Goal: Information Seeking & Learning: Learn about a topic

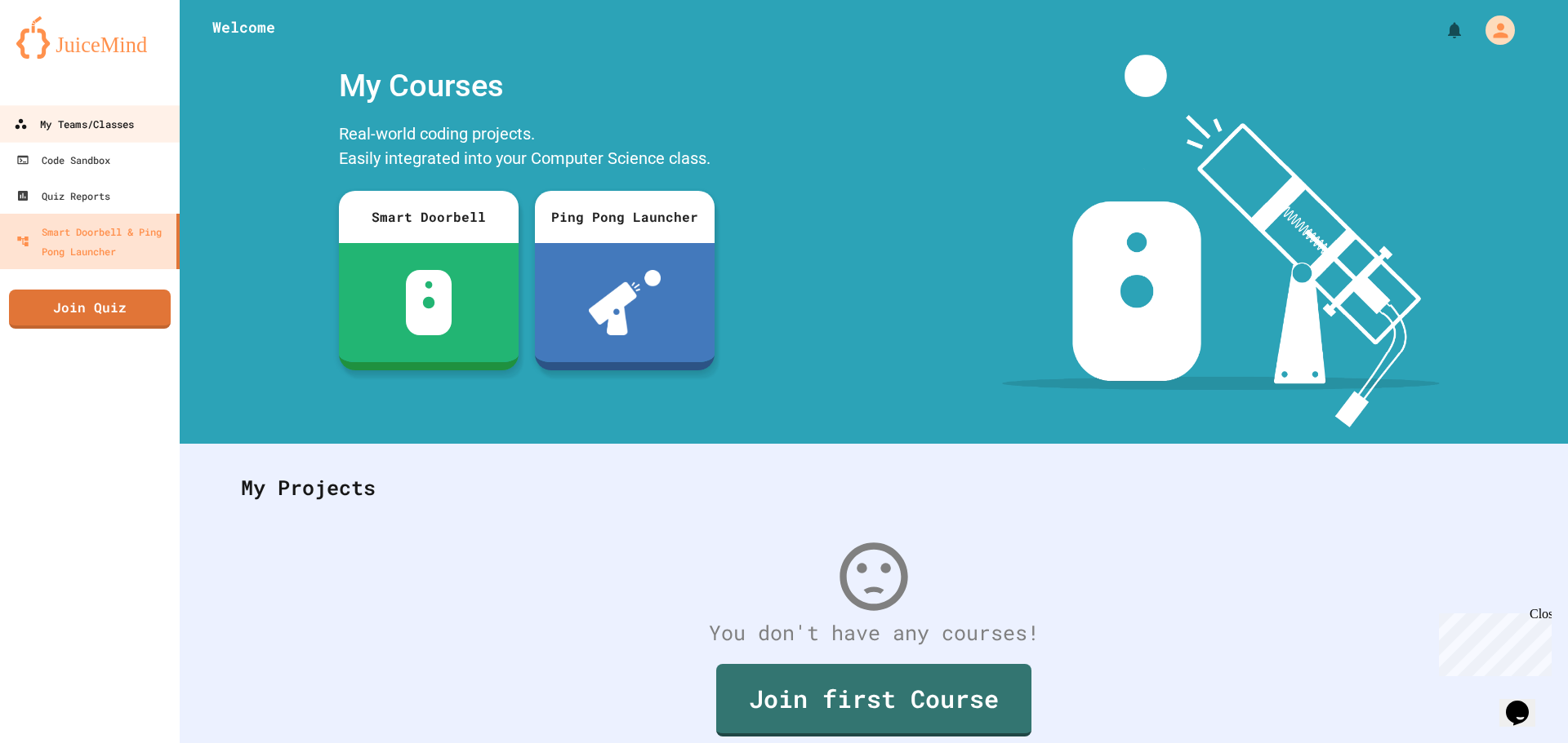
click at [134, 131] on div "My Teams/Classes" at bounding box center [74, 124] width 120 height 20
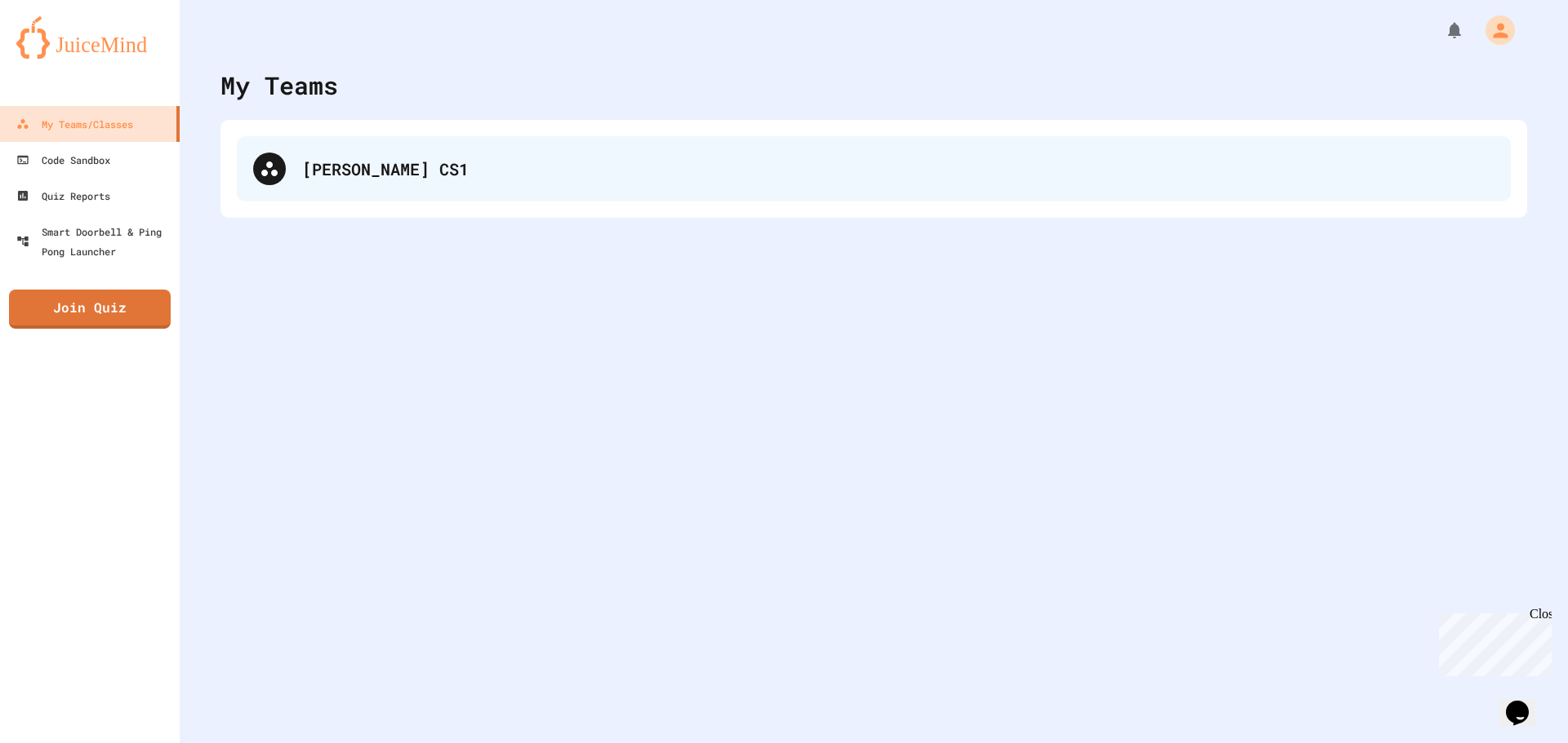
click at [433, 189] on div "[PERSON_NAME] CS1" at bounding box center [873, 168] width 1273 height 65
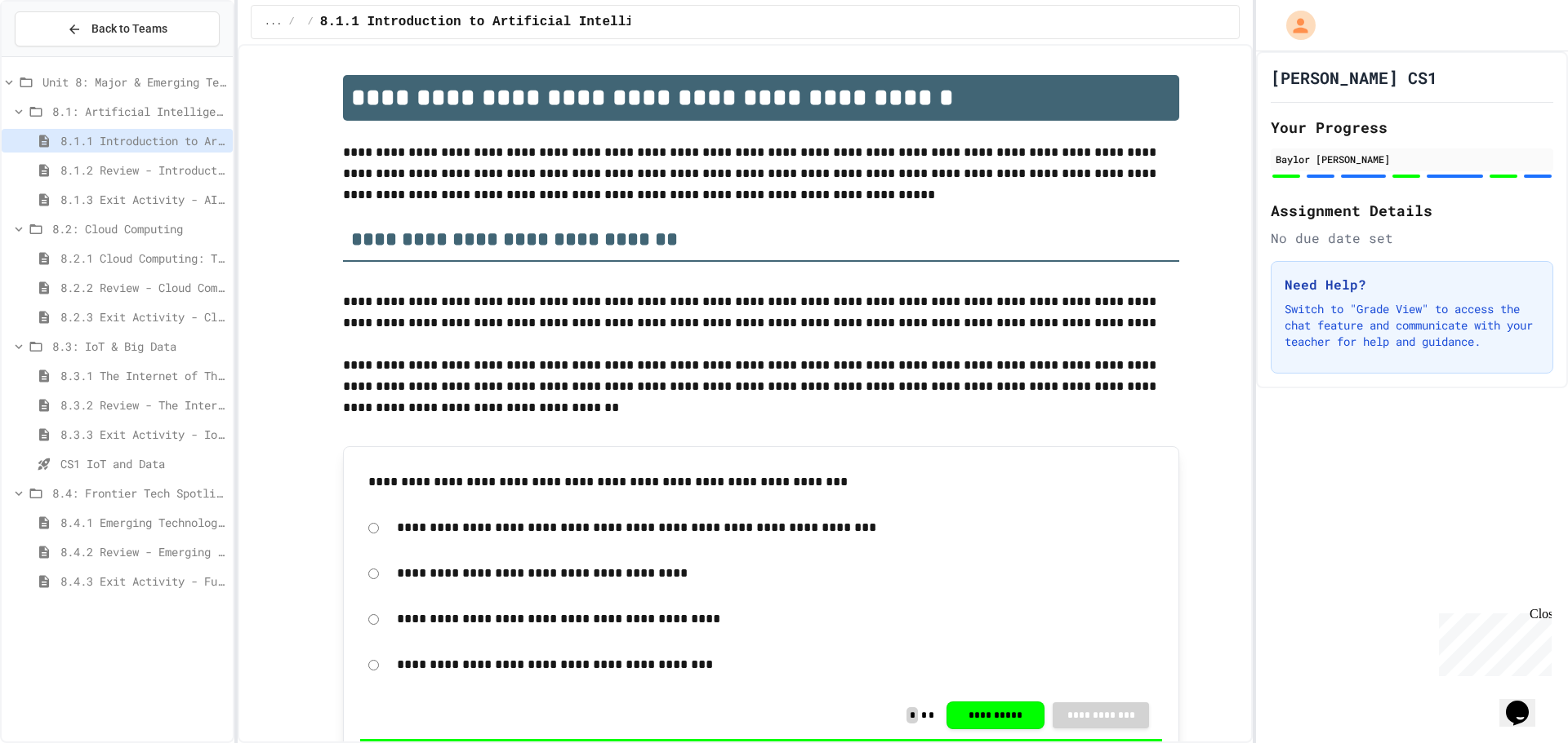
click at [172, 527] on span "8.4.1 Emerging Technologies: Shaping Our Digital Future" at bounding box center [143, 523] width 166 height 17
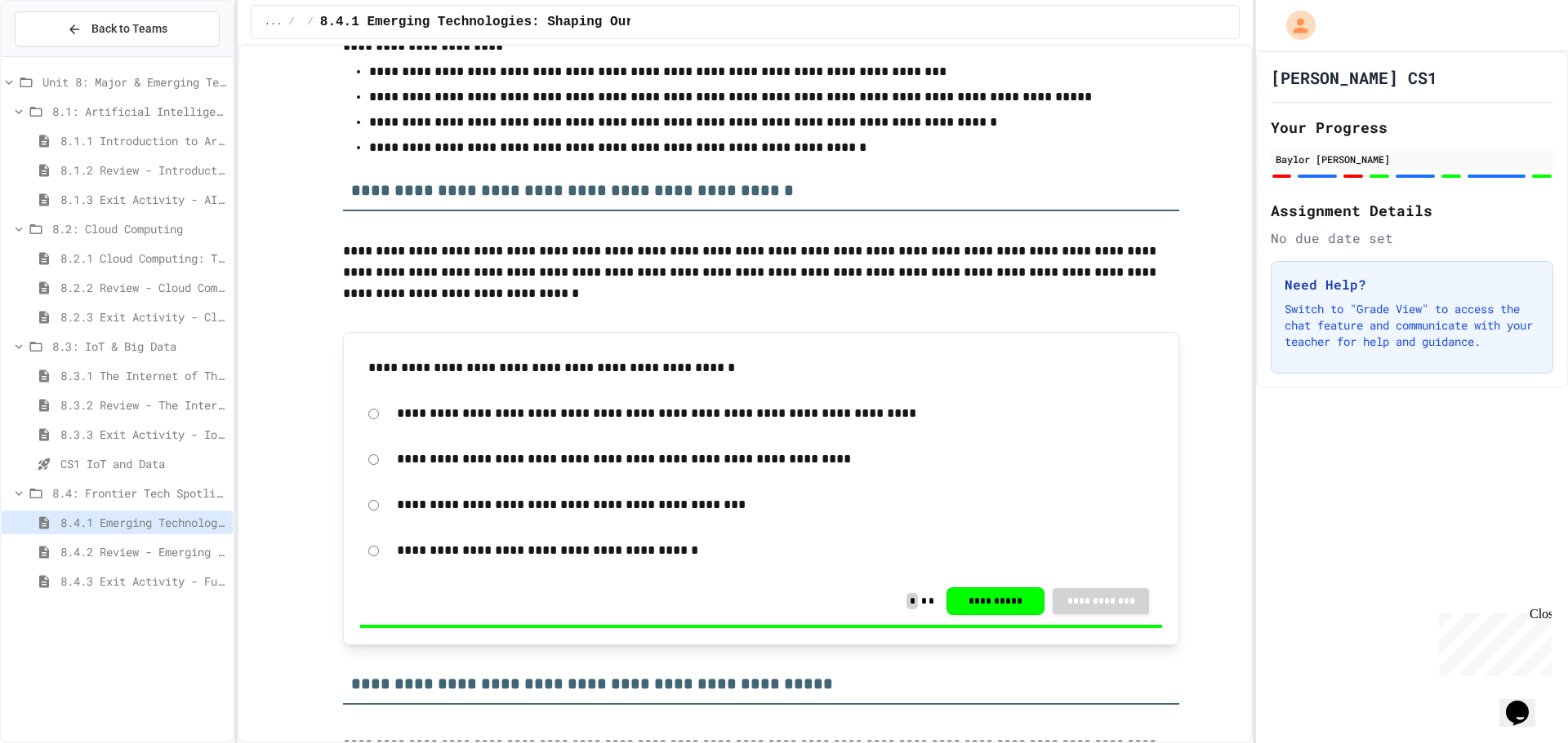
scroll to position [3101, 0]
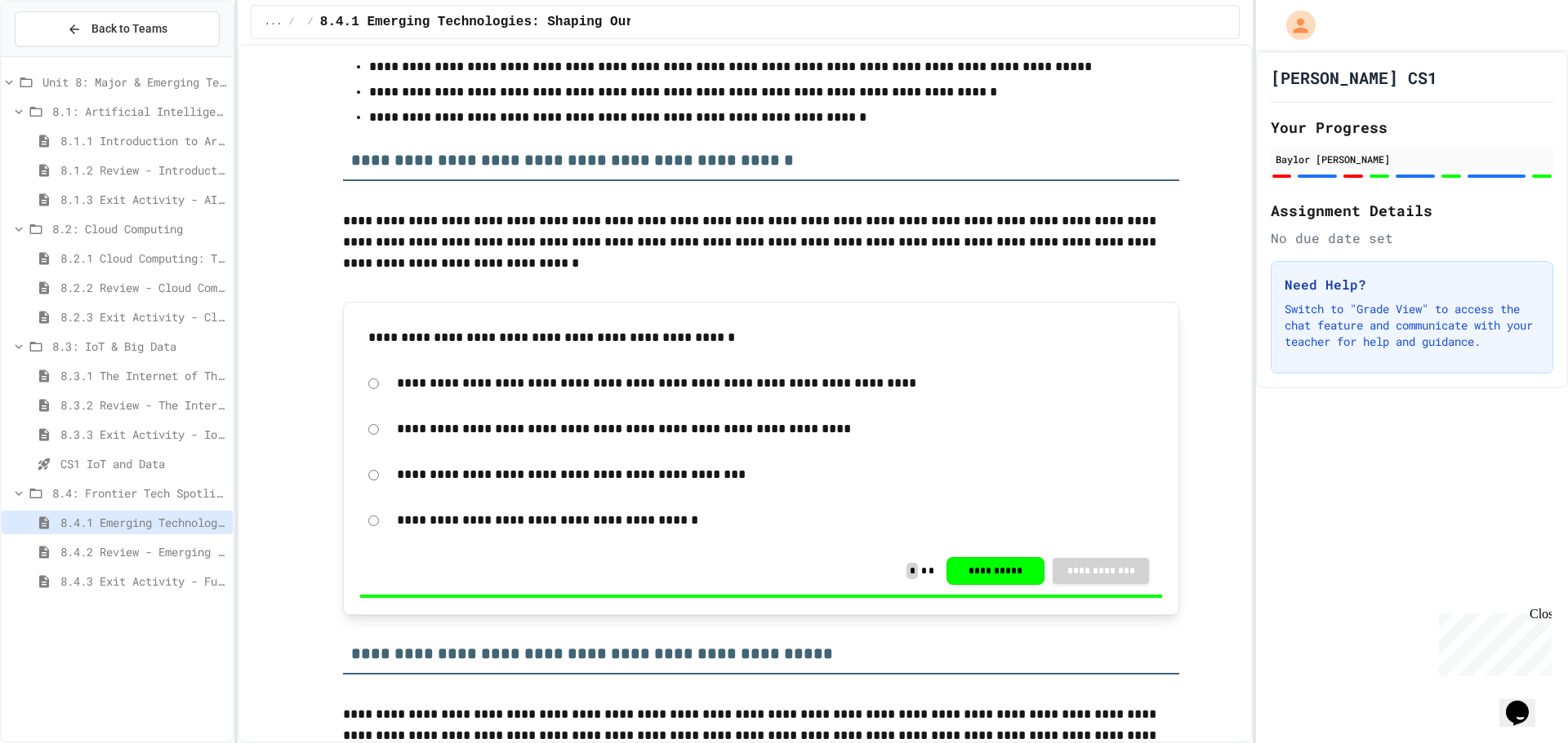
click at [121, 549] on span "8.4.2 Review - Emerging Technologies: Shaping Our Digital Future" at bounding box center [143, 552] width 166 height 17
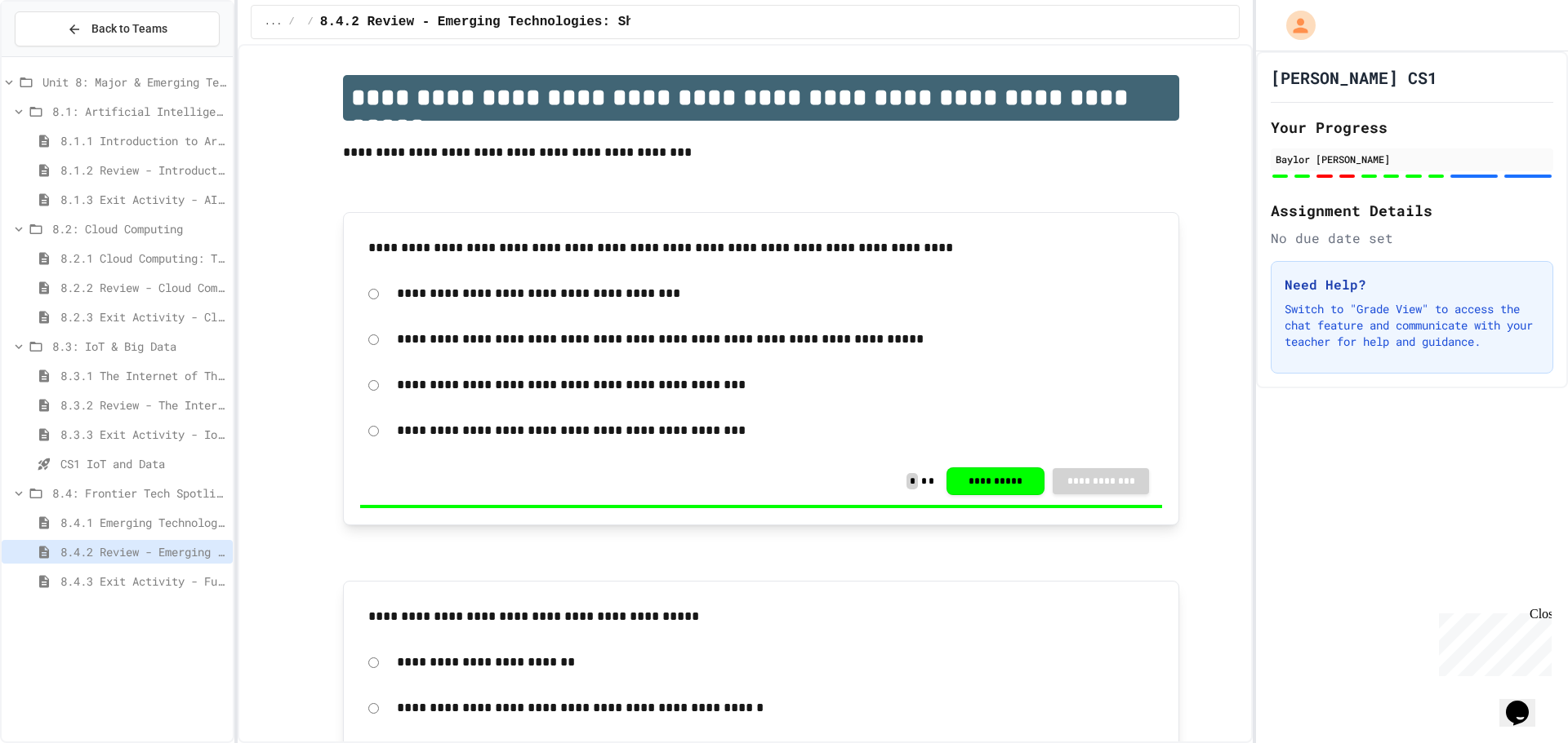
click at [150, 584] on span "8.4.3 Exit Activity - Future Tech Challenge" at bounding box center [143, 582] width 166 height 17
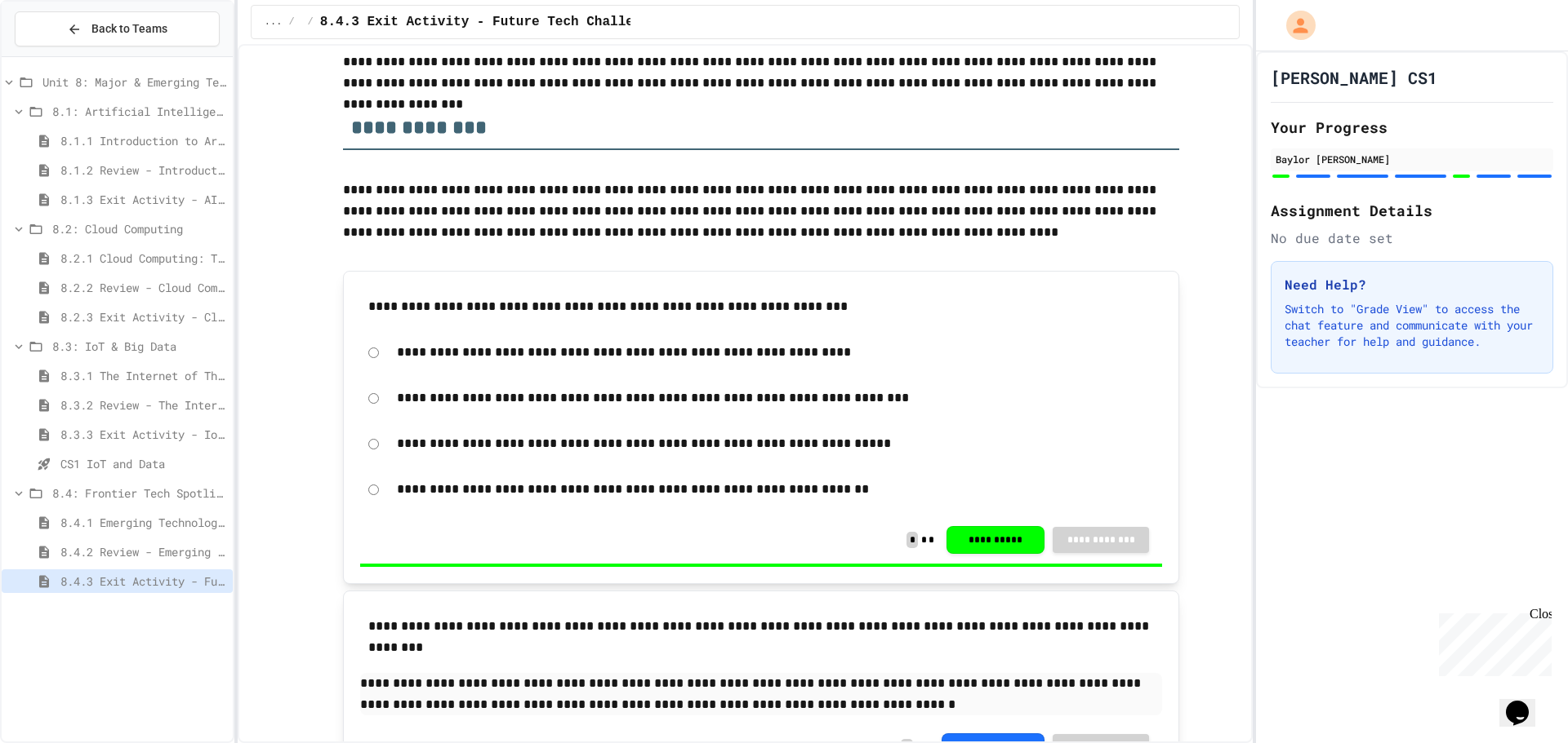
scroll to position [245, 0]
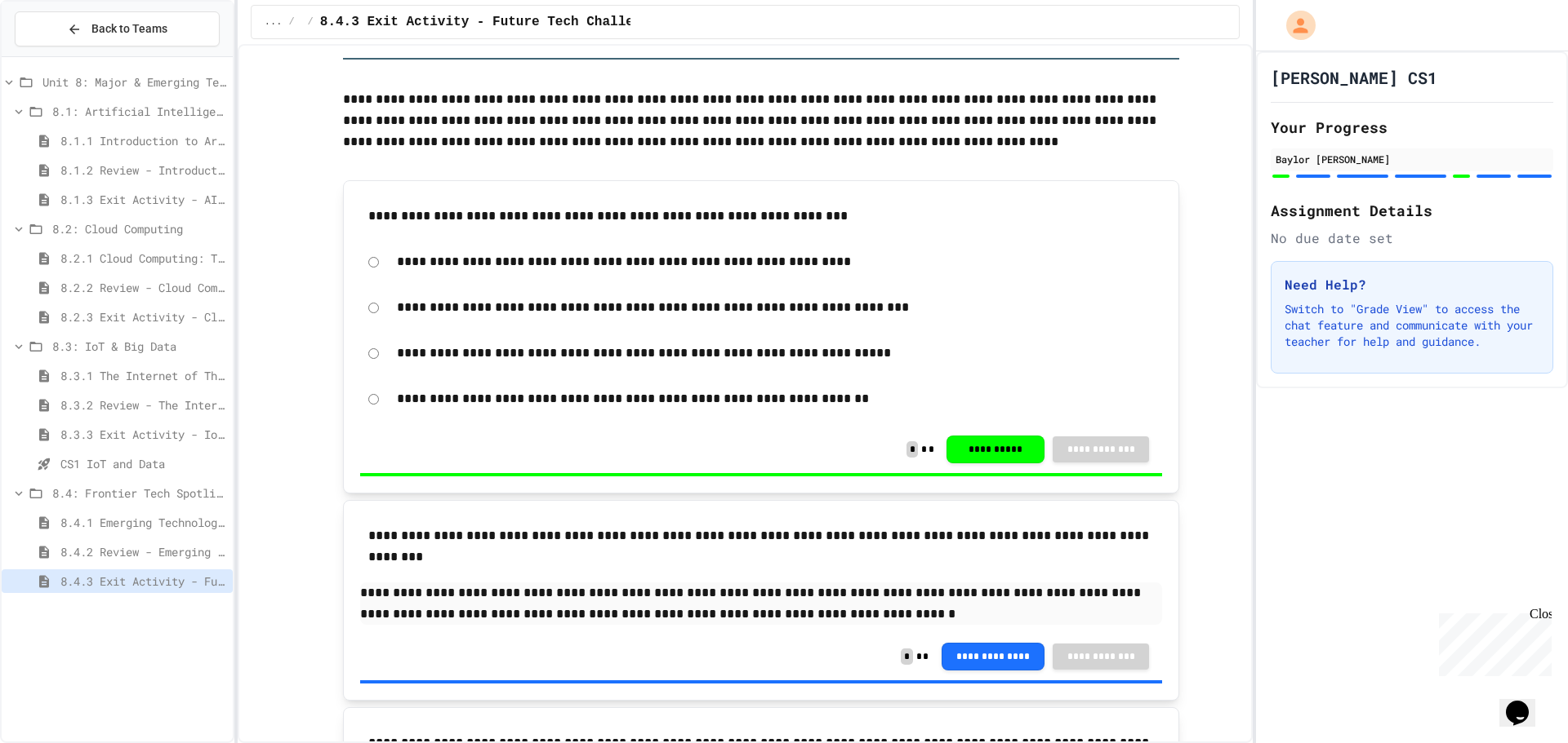
click at [122, 553] on span "8.4.2 Review - Emerging Technologies: Shaping Our Digital Future" at bounding box center [143, 552] width 166 height 17
